Goal: Navigation & Orientation: Find specific page/section

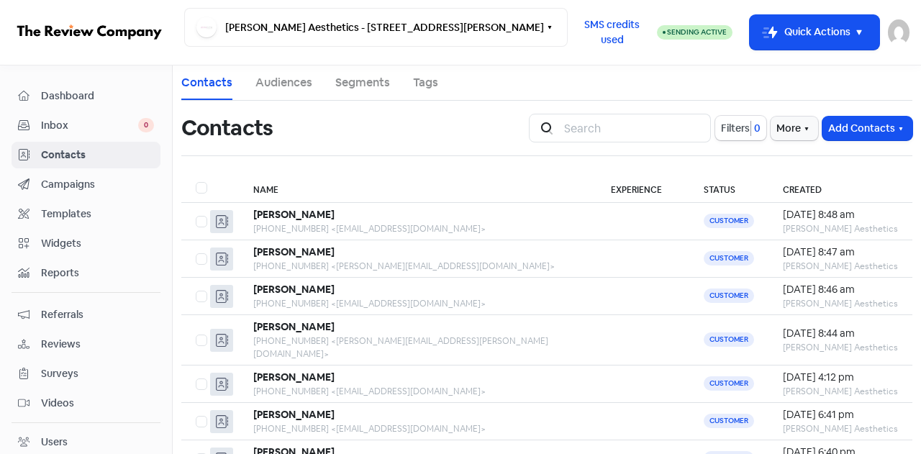
drag, startPoint x: 63, startPoint y: 147, endPoint x: 669, endPoint y: 6, distance: 622.0
click at [63, 149] on span "Contacts" at bounding box center [97, 154] width 113 height 15
